Goal: Information Seeking & Learning: Learn about a topic

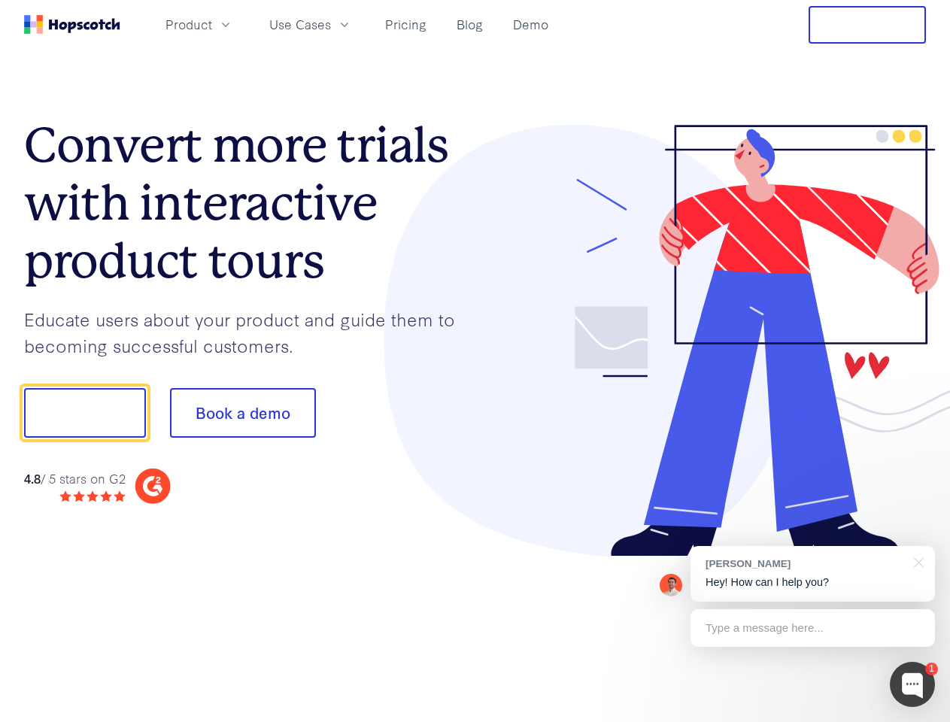
click at [475, 361] on div at bounding box center [700, 341] width 451 height 433
click at [212, 24] on span "Product" at bounding box center [189, 24] width 47 height 19
click at [331, 24] on span "Use Cases" at bounding box center [300, 24] width 62 height 19
click at [867, 25] on button "Free Trial" at bounding box center [867, 25] width 117 height 38
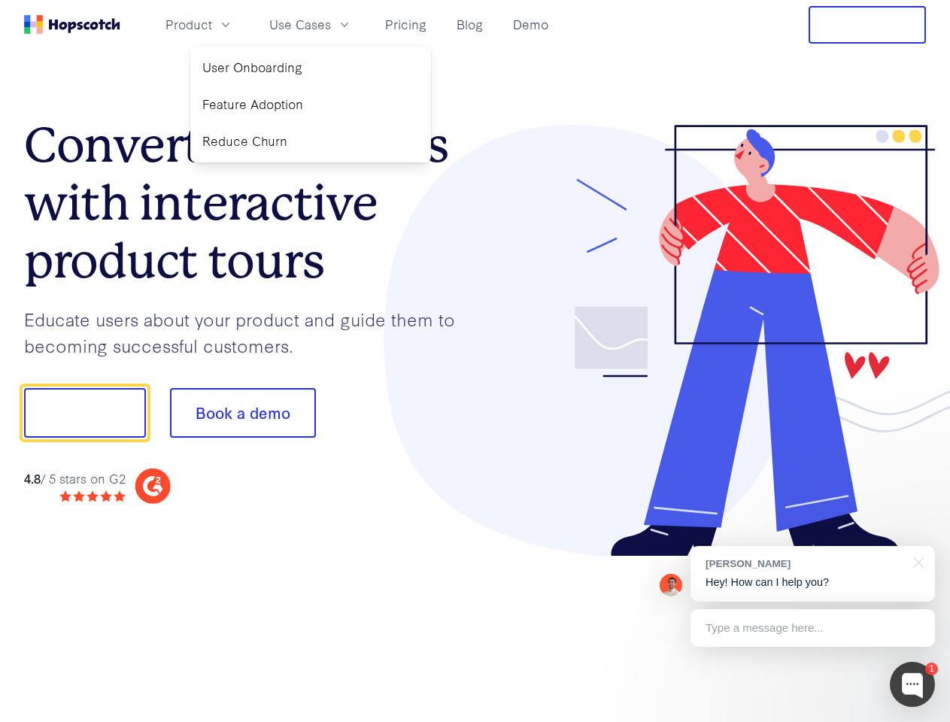
click at [84, 413] on button "Show me!" at bounding box center [85, 413] width 122 height 50
click at [242, 413] on button "Book a demo" at bounding box center [243, 413] width 146 height 50
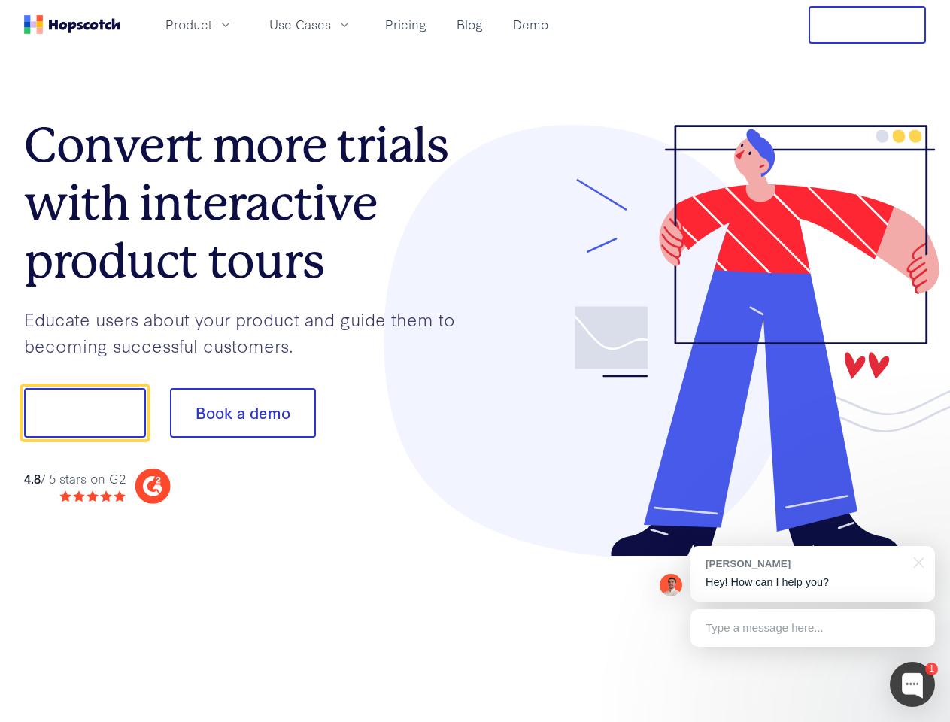
click at [913, 685] on div at bounding box center [912, 684] width 45 height 45
click at [812, 574] on div "[PERSON_NAME] Hey! How can I help you?" at bounding box center [813, 574] width 244 height 56
click at [916, 561] on div at bounding box center [794, 411] width 282 height 502
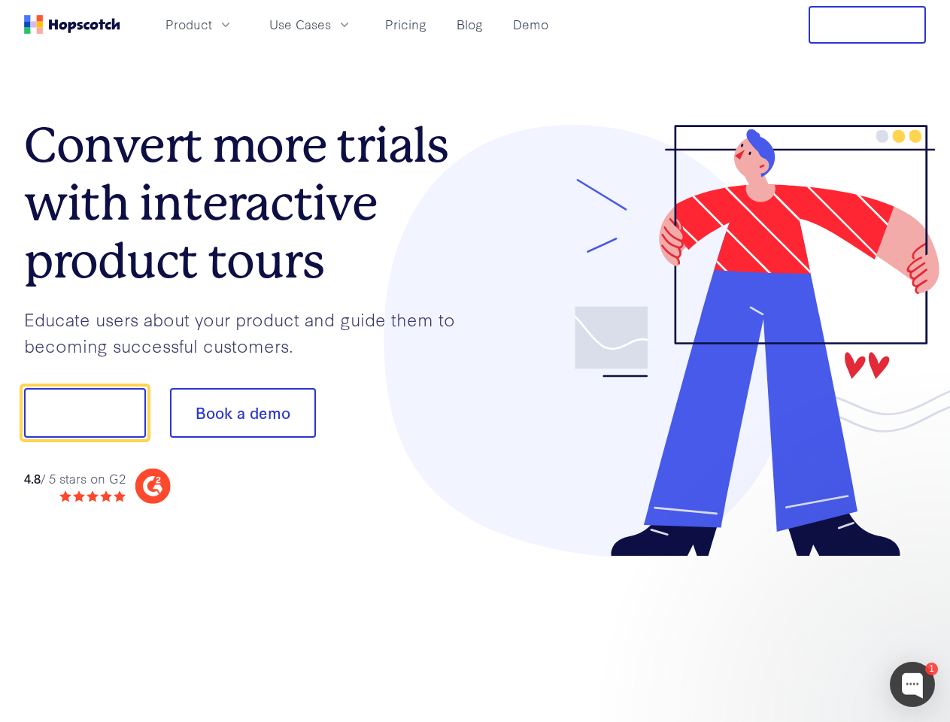
click at [812, 628] on div at bounding box center [794, 512] width 282 height 300
